Goal: Entertainment & Leisure: Consume media (video, audio)

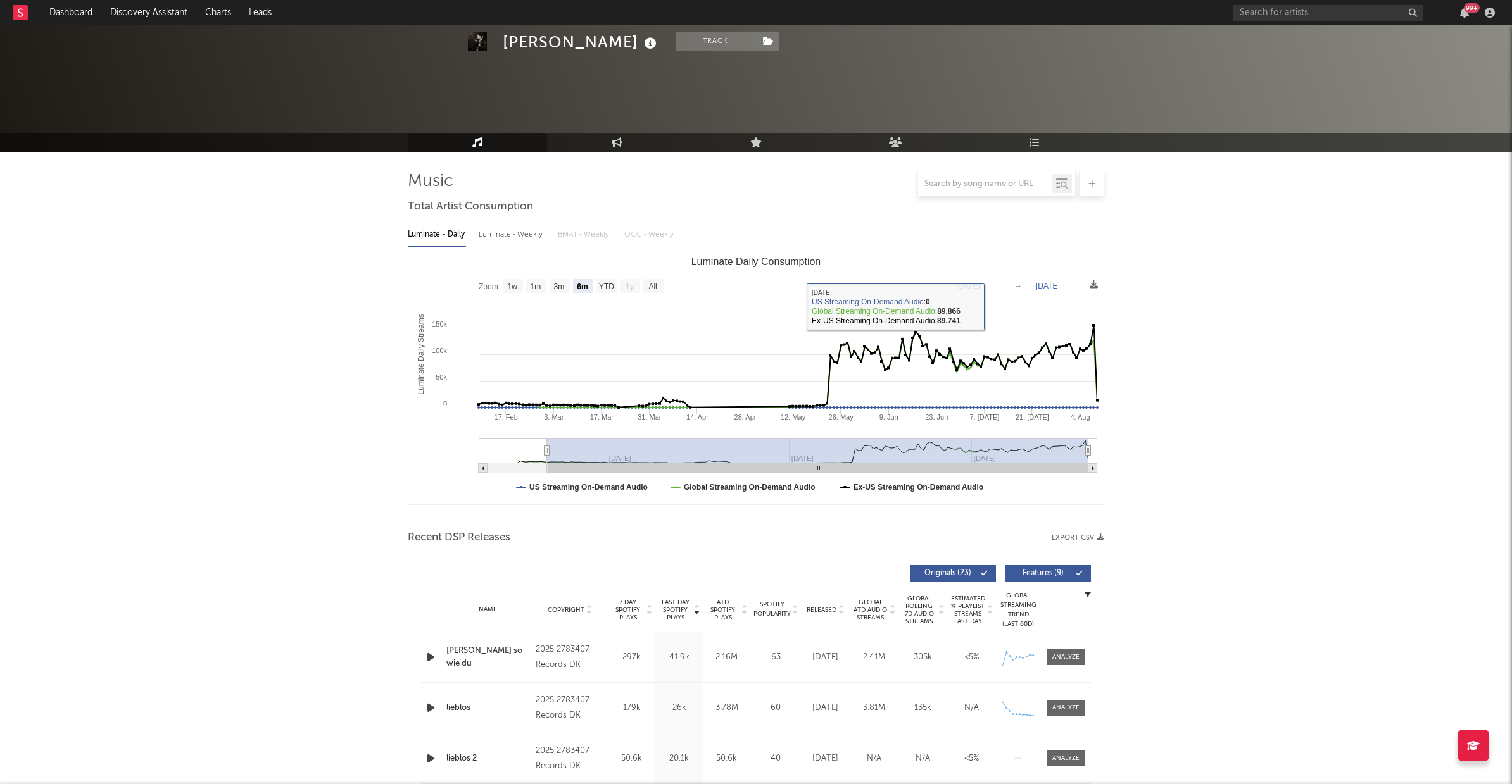
select select "6m"
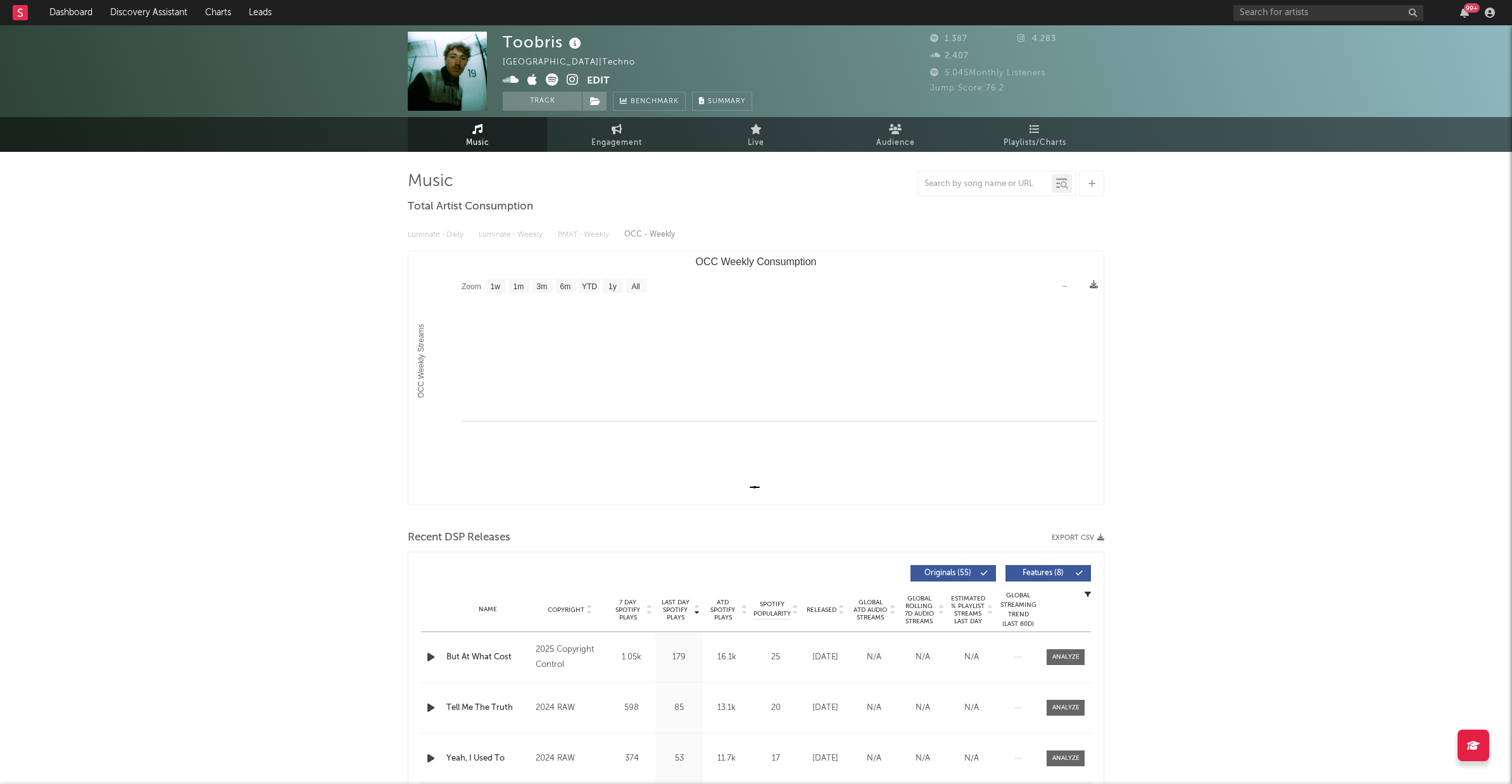
select select "1w"
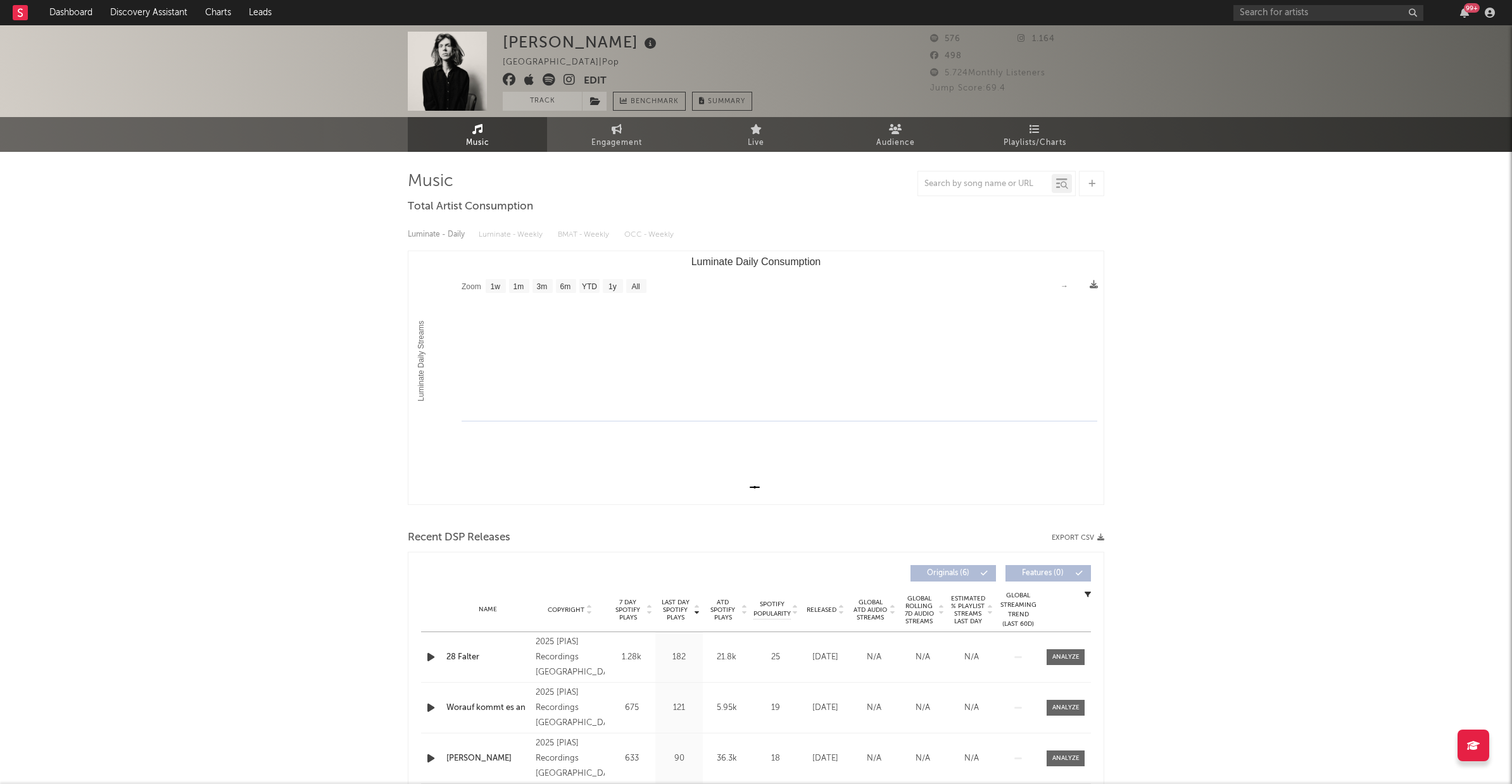
select select "1w"
click at [430, 659] on icon "button" at bounding box center [431, 657] width 13 height 16
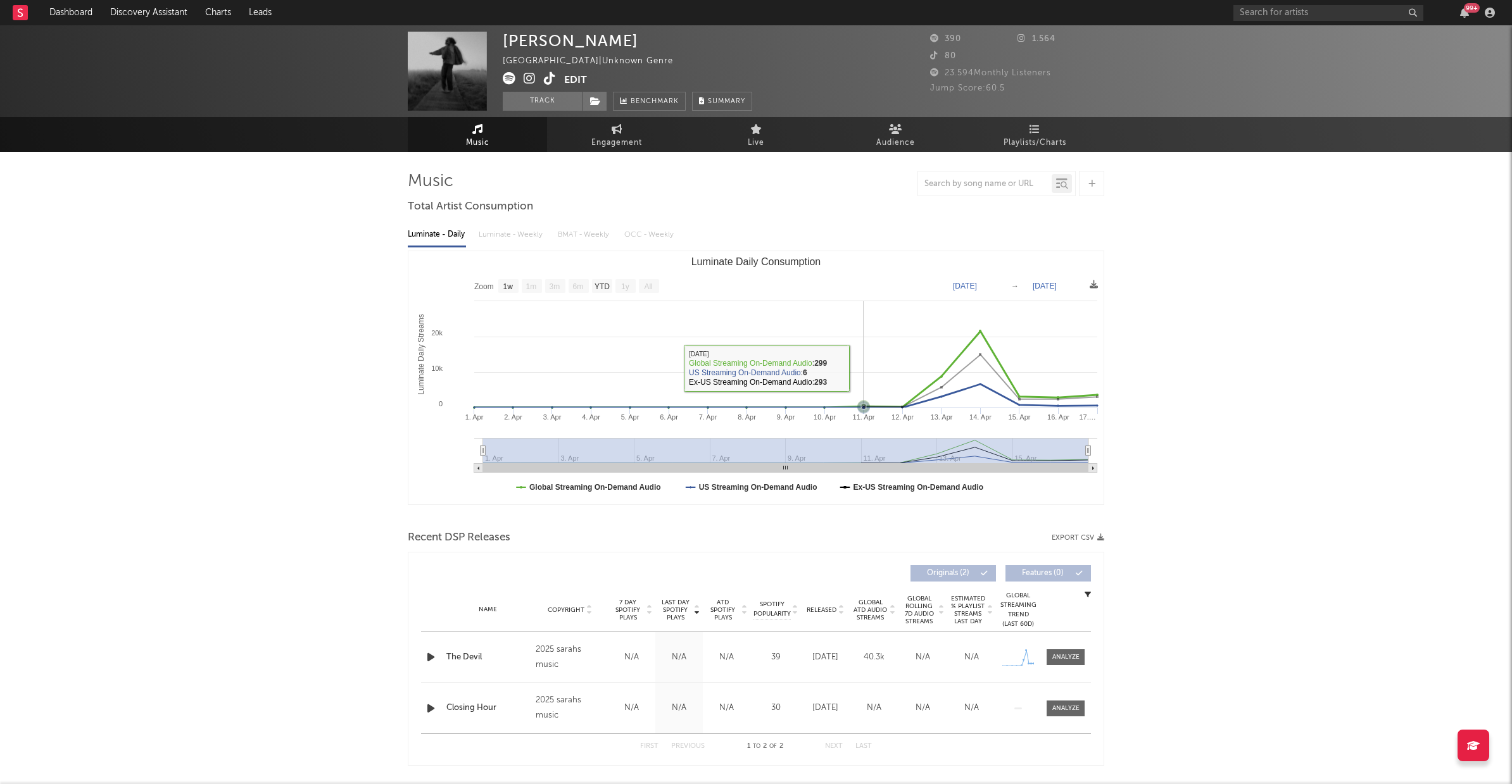
select select "1w"
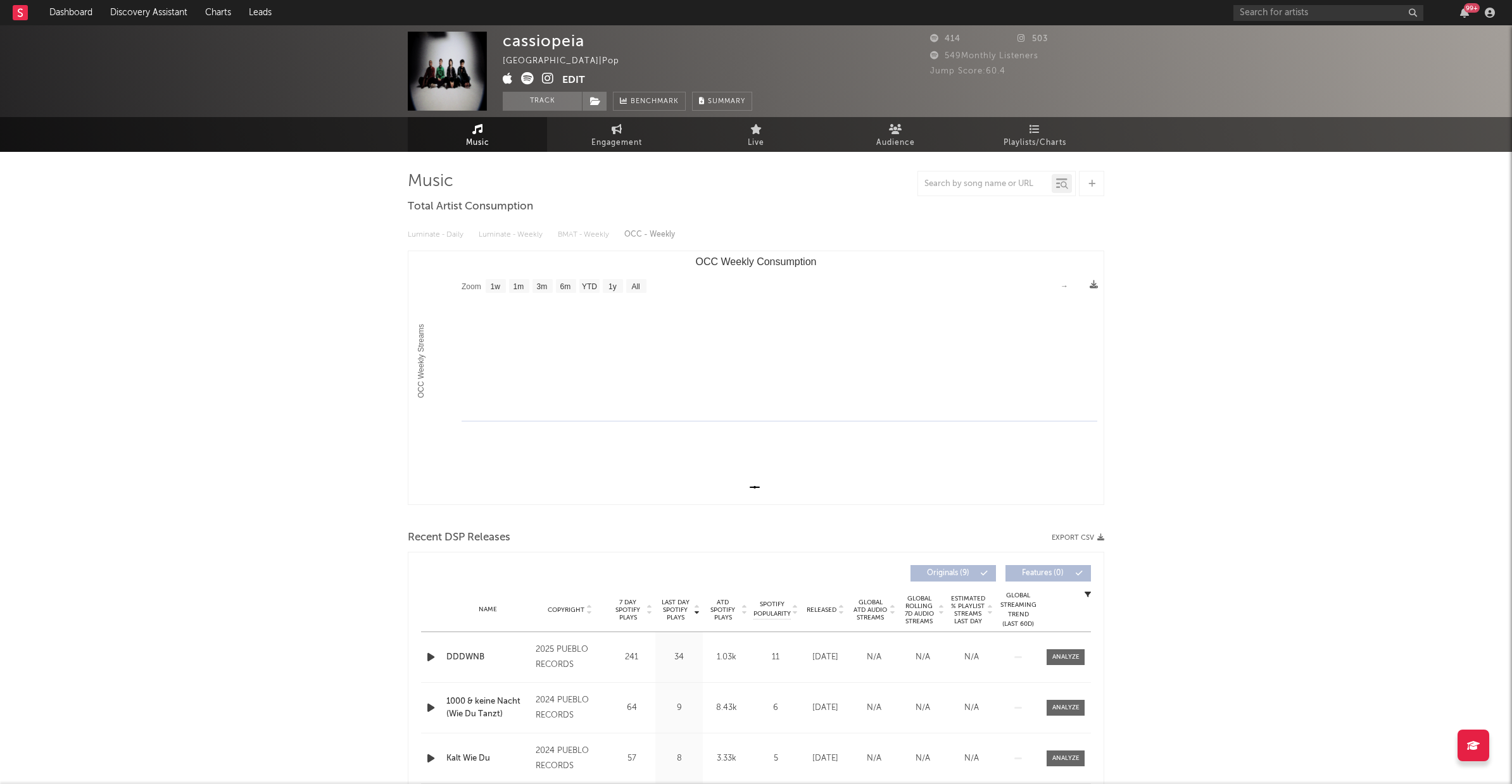
select select "1w"
click at [440, 82] on img at bounding box center [447, 71] width 79 height 79
click at [432, 660] on icon "button" at bounding box center [431, 657] width 13 height 16
